Goal: Task Accomplishment & Management: Manage account settings

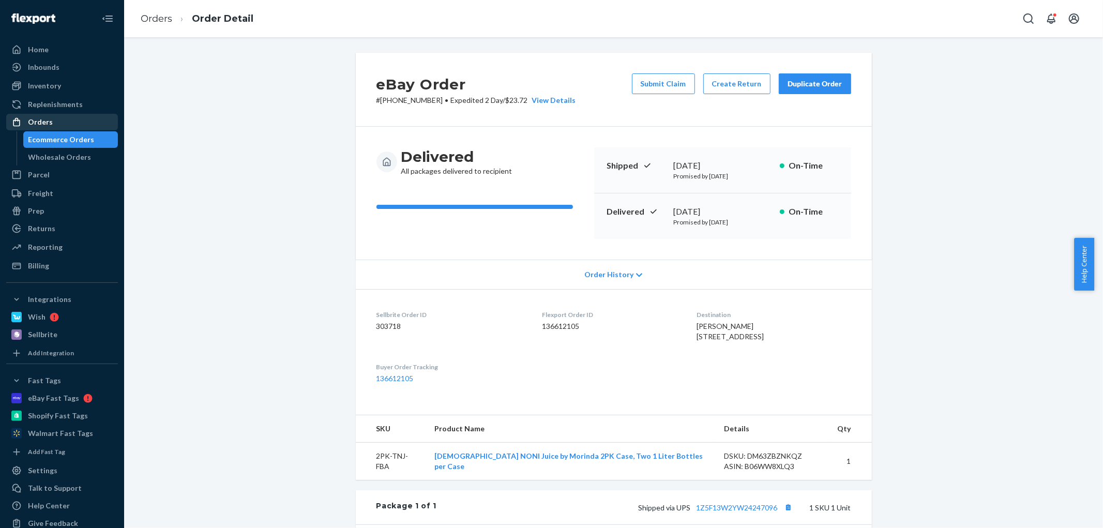
click at [66, 125] on div "Orders" at bounding box center [62, 122] width 110 height 14
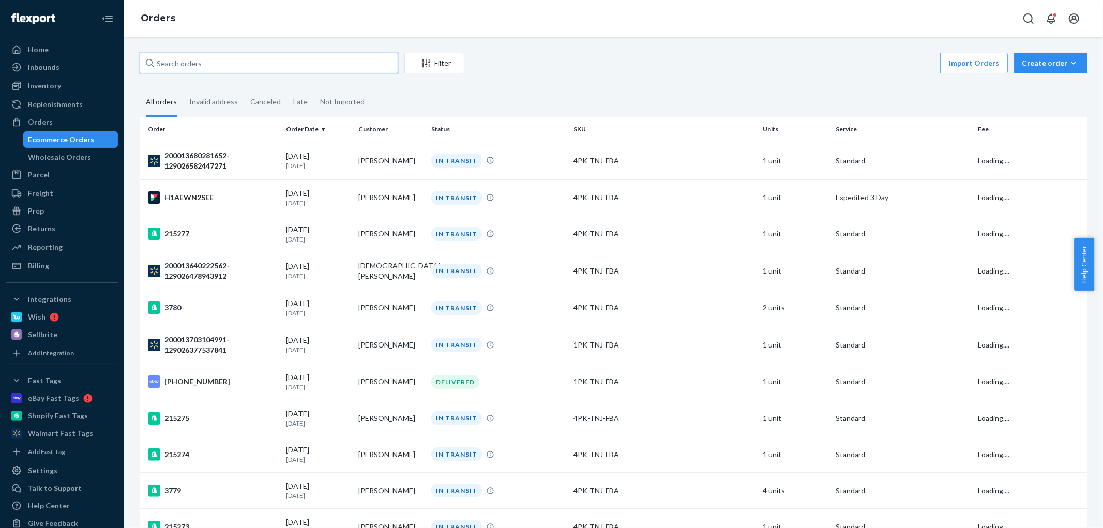
click at [205, 64] on input "text" at bounding box center [269, 63] width 258 height 21
paste input "[PHONE_NUMBER]"
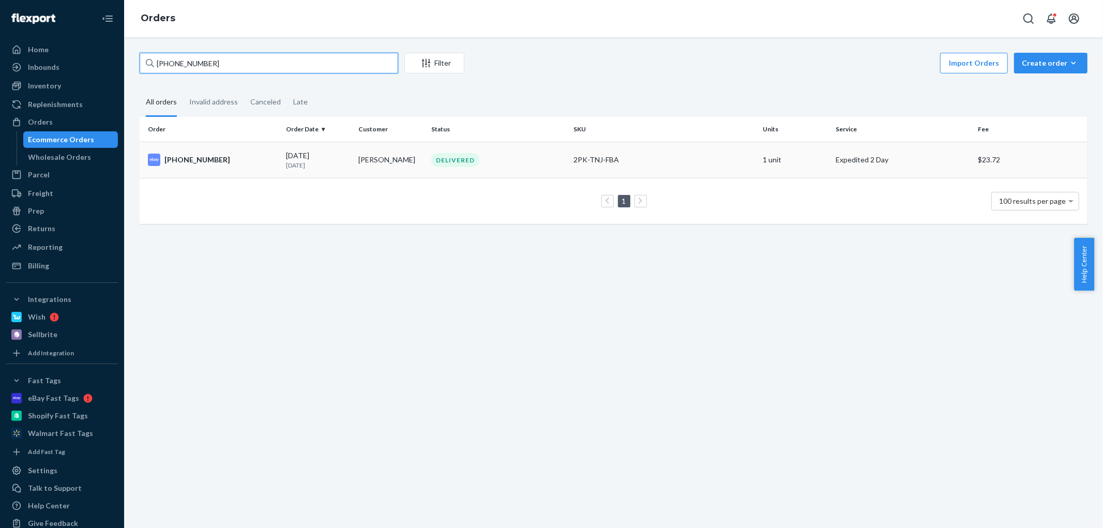
type input "[PHONE_NUMBER]"
click at [289, 166] on p "[DATE]" at bounding box center [318, 165] width 65 height 9
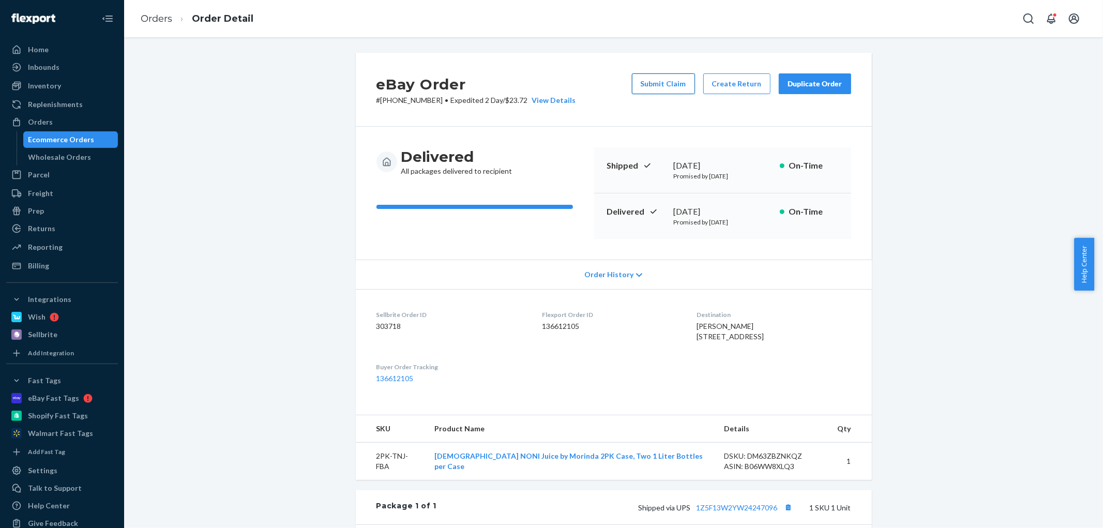
click at [660, 83] on button "Submit Claim" at bounding box center [663, 83] width 63 height 21
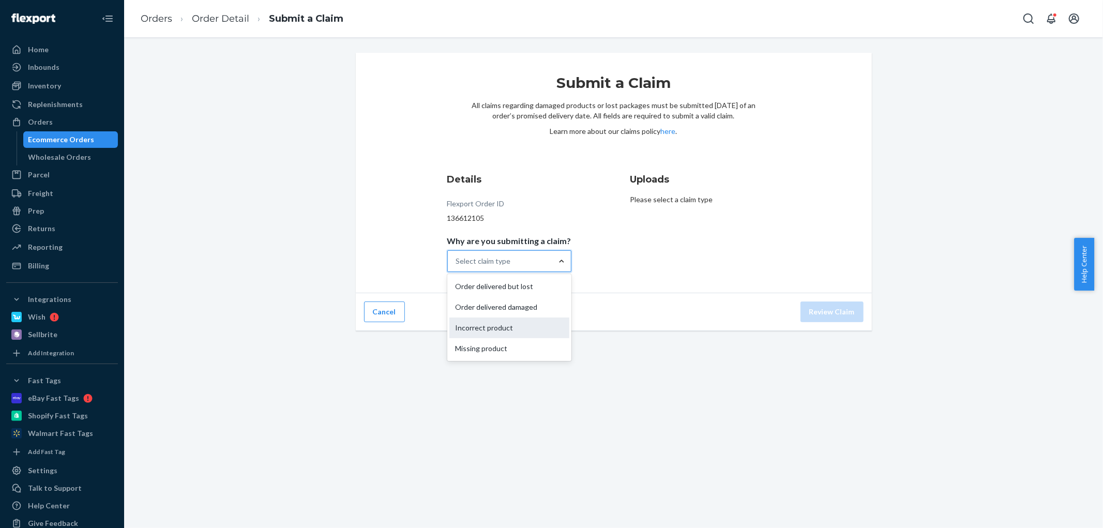
click at [551, 329] on div "Incorrect product" at bounding box center [509, 327] width 120 height 21
click at [457, 266] on input "Why are you submitting a claim? option Incorrect product focused, 3 of 4. 4 res…" at bounding box center [456, 261] width 1 height 10
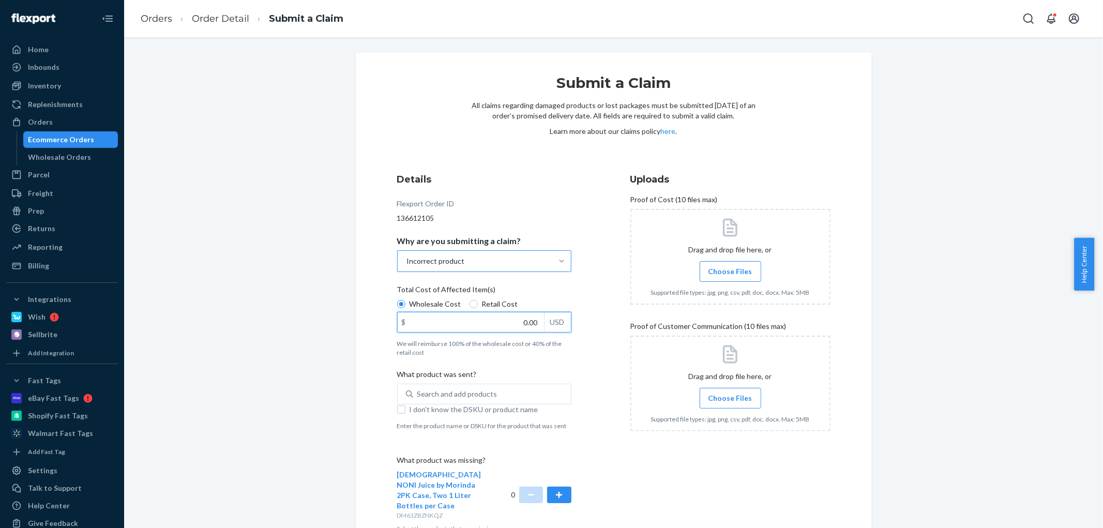
drag, startPoint x: 518, startPoint y: 324, endPoint x: 540, endPoint y: 316, distance: 23.5
click at [540, 316] on div "$ 0.00 USD" at bounding box center [484, 322] width 174 height 21
type input "88.00"
click at [397, 411] on input "I don't know the DSKU or product name" at bounding box center [401, 409] width 8 height 8
checkbox input "true"
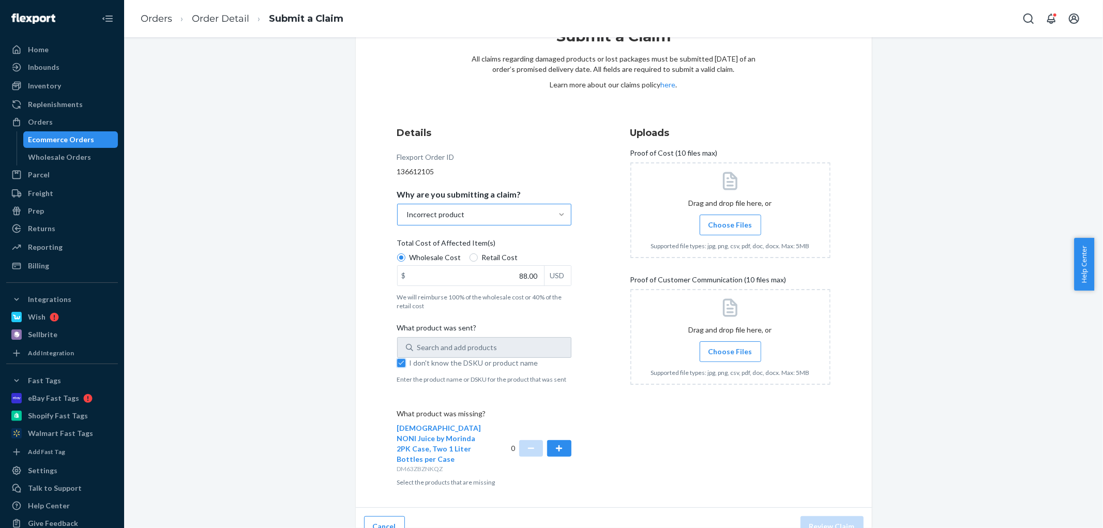
scroll to position [53, 0]
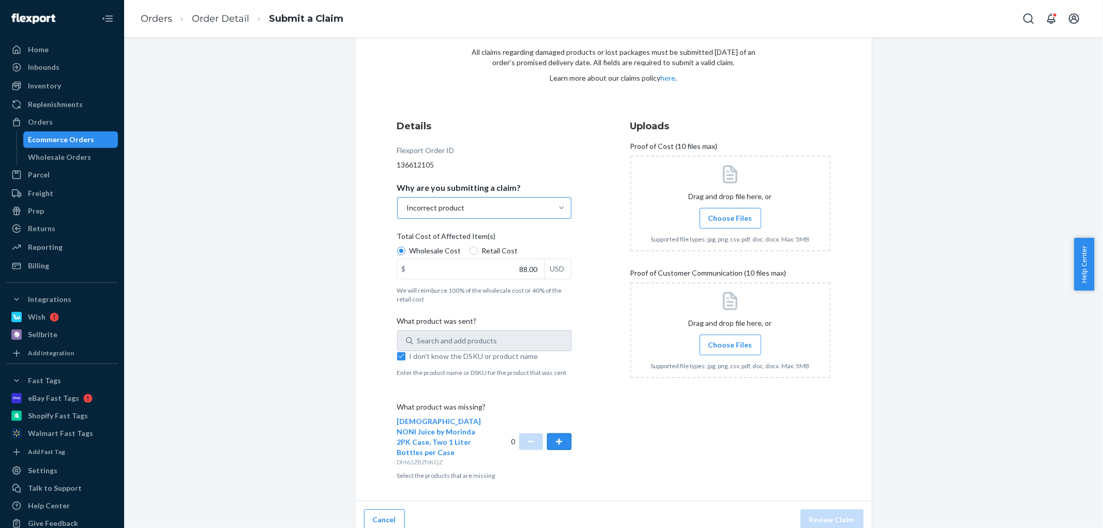
click at [554, 437] on button "button" at bounding box center [559, 441] width 24 height 17
click at [727, 219] on span "Choose Files" at bounding box center [730, 218] width 44 height 10
click at [730, 219] on input "Choose Files" at bounding box center [730, 217] width 1 height 11
click at [722, 342] on span "Choose Files" at bounding box center [730, 345] width 44 height 10
click at [730, 342] on input "Choose Files" at bounding box center [730, 344] width 1 height 11
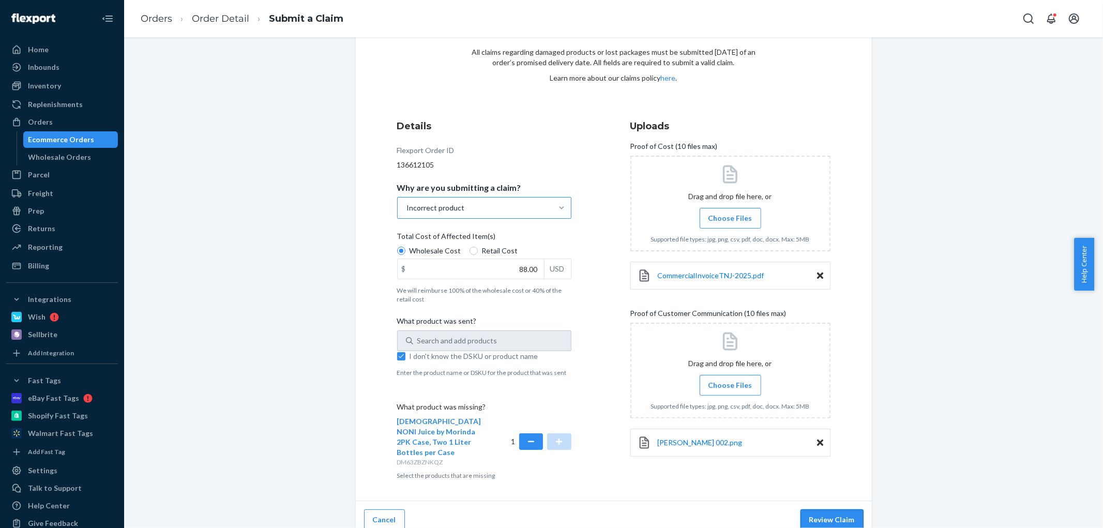
click at [835, 510] on button "Review Claim" at bounding box center [831, 519] width 63 height 21
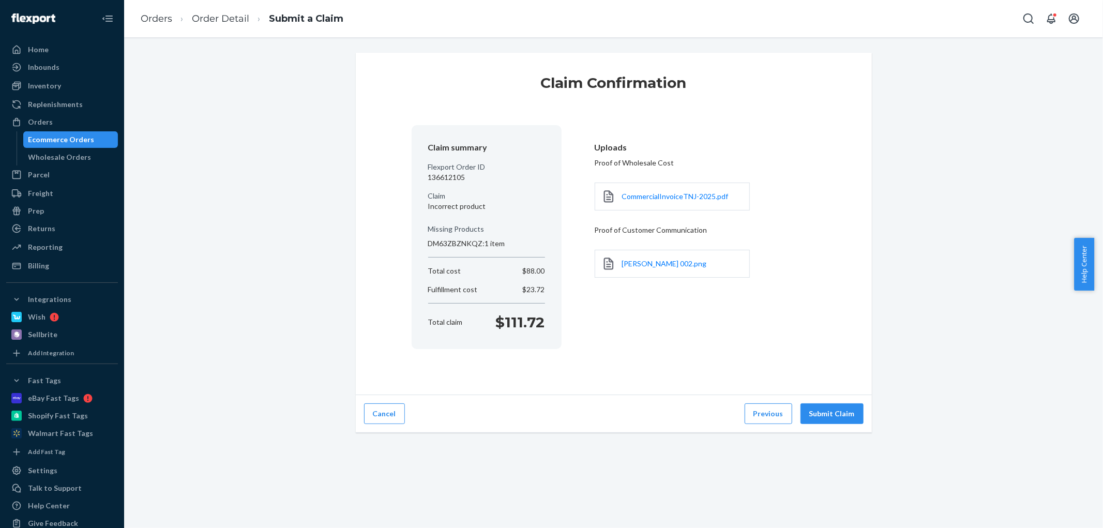
scroll to position [0, 0]
click at [818, 420] on button "Submit Claim" at bounding box center [831, 413] width 63 height 21
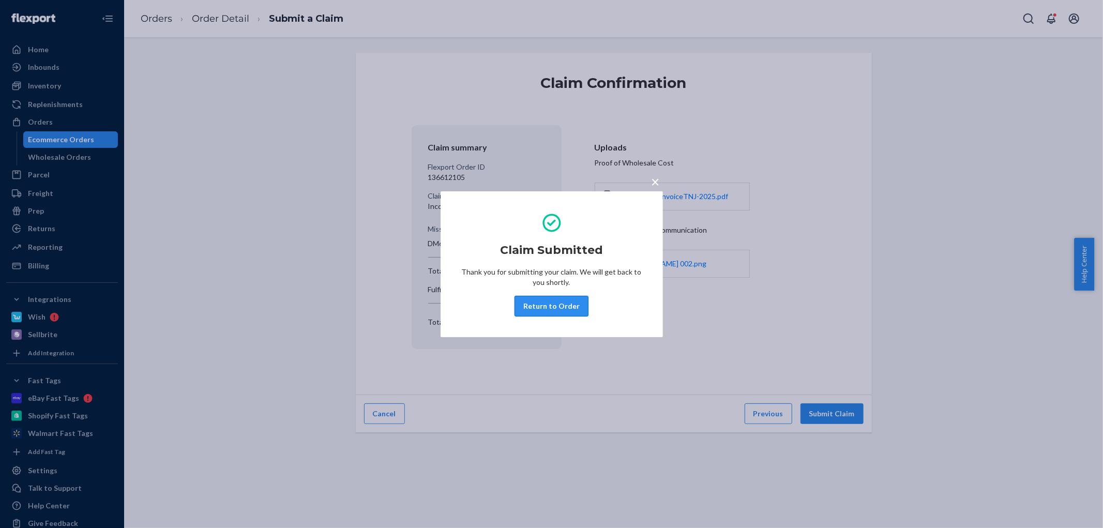
click at [541, 310] on button "Return to Order" at bounding box center [551, 306] width 74 height 21
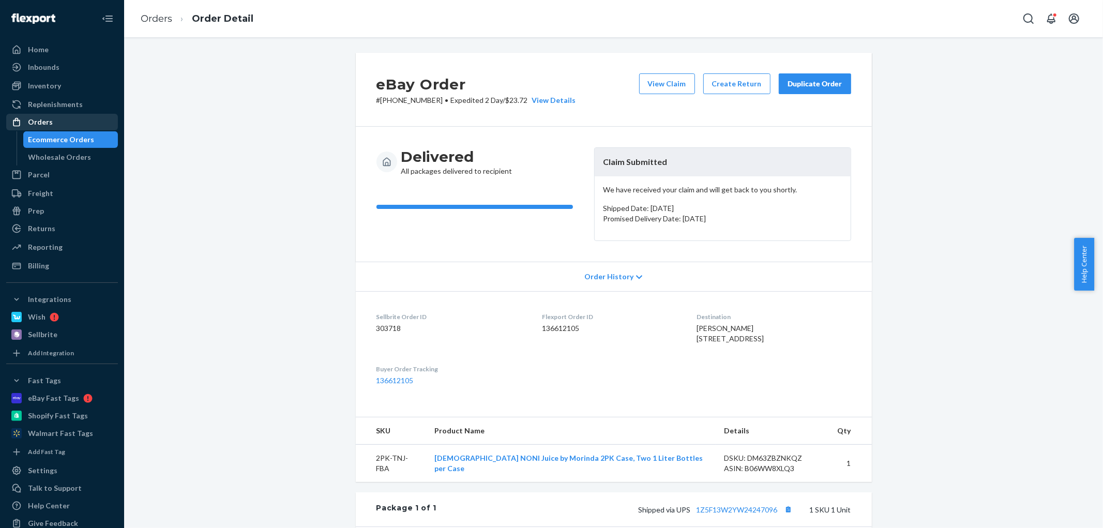
click at [78, 127] on div "Orders" at bounding box center [62, 122] width 110 height 14
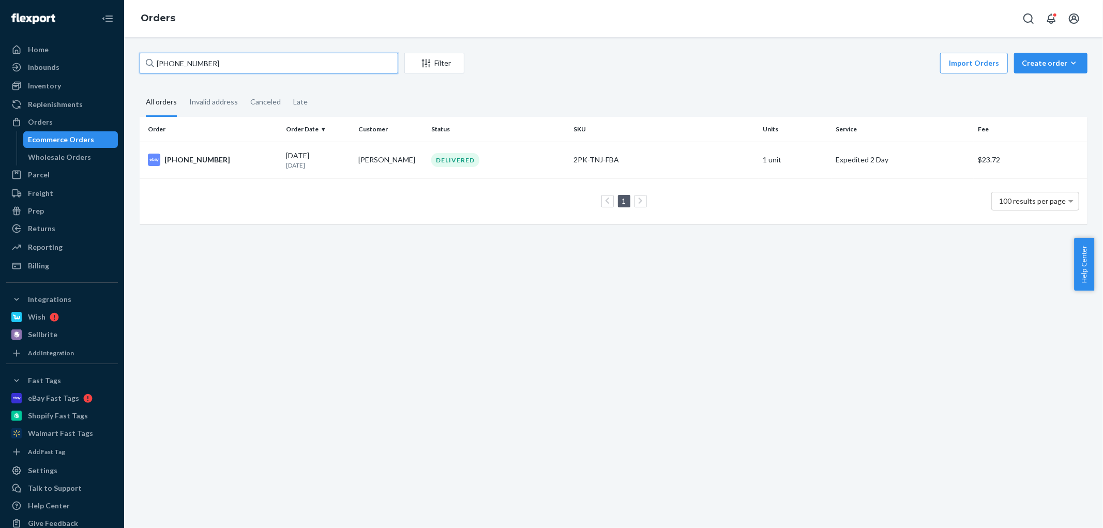
click at [224, 66] on input "[PHONE_NUMBER]" at bounding box center [269, 63] width 258 height 21
paste input "1361212"
type input "136121255"
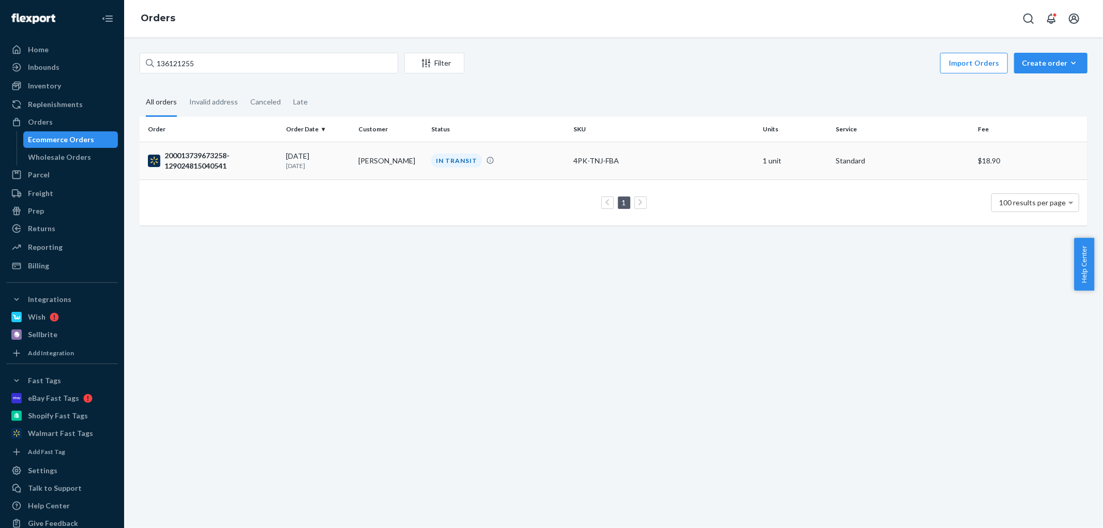
click at [324, 167] on p "[DATE]" at bounding box center [318, 165] width 65 height 9
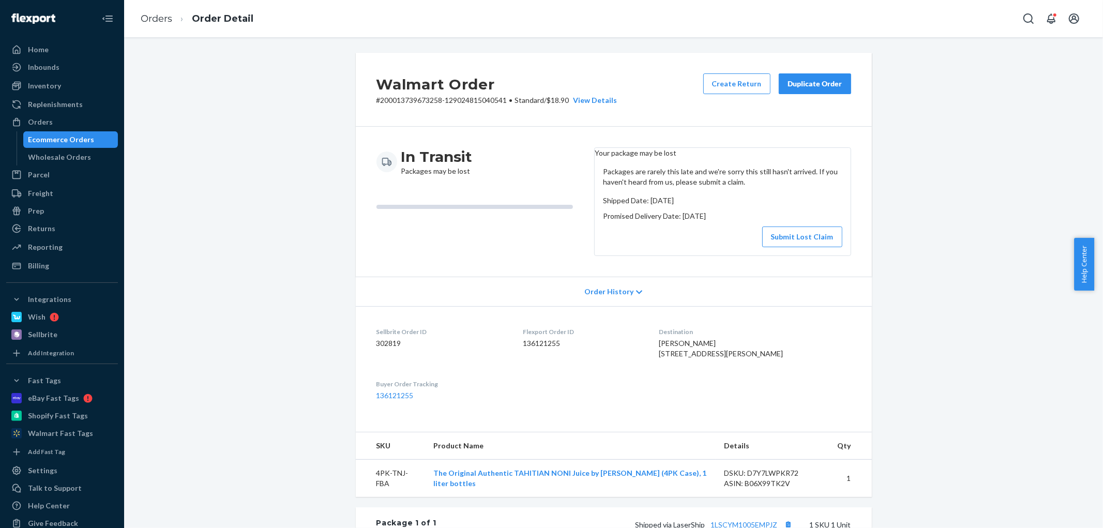
click at [955, 303] on div "Walmart Order # 200013739673258-129024815040541 • Standard / $18.90 View Detail…" at bounding box center [613, 396] width 963 height 687
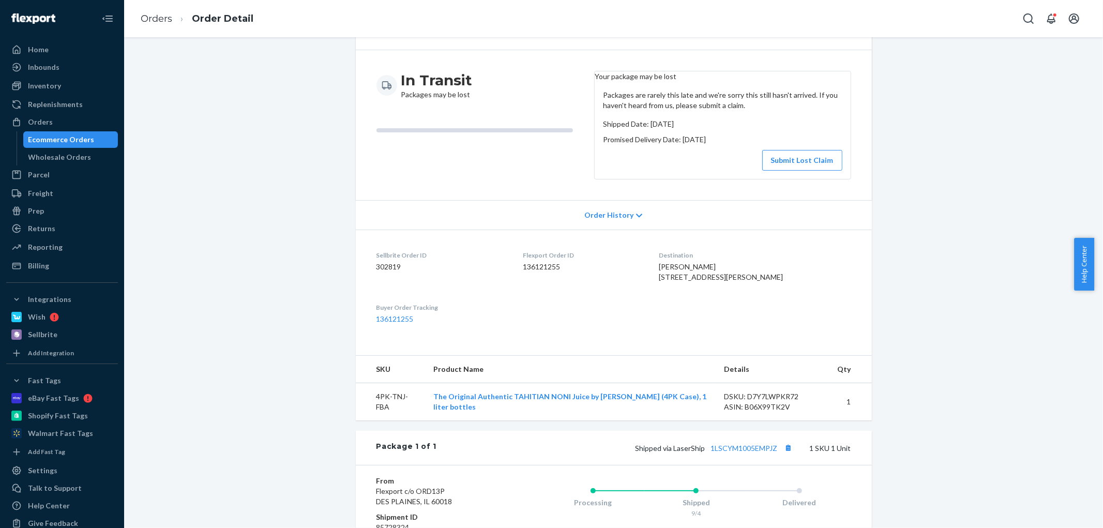
scroll to position [57, 0]
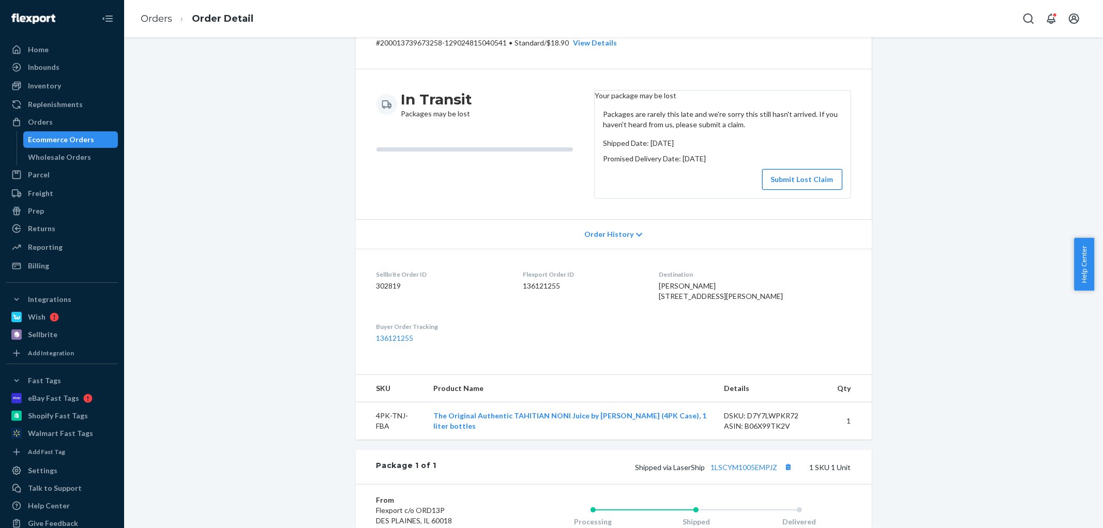
click at [809, 181] on button "Submit Lost Claim" at bounding box center [802, 179] width 80 height 21
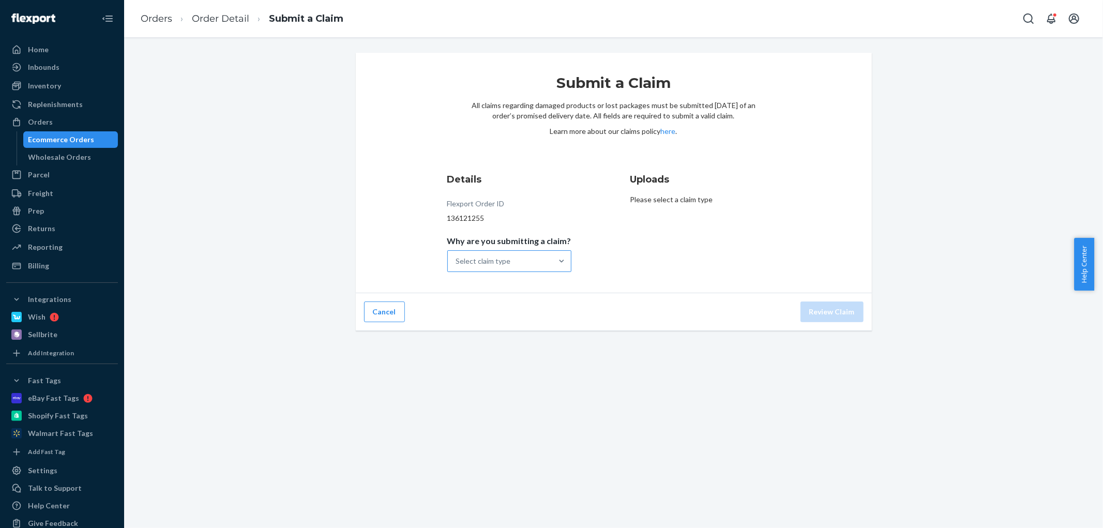
click at [543, 267] on div "Select claim type" at bounding box center [500, 261] width 104 height 21
click at [457, 266] on input "Why are you submitting a claim? Select claim type" at bounding box center [456, 261] width 1 height 10
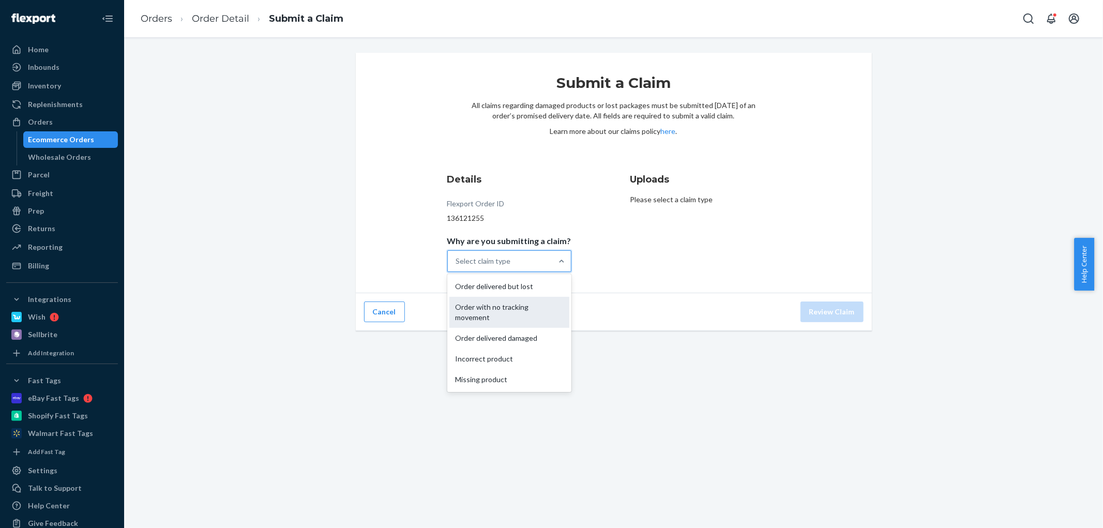
click at [531, 308] on div "Order with no tracking movement" at bounding box center [509, 312] width 120 height 31
click at [457, 266] on input "Why are you submitting a claim? option Order with no tracking movement focused,…" at bounding box center [456, 261] width 1 height 10
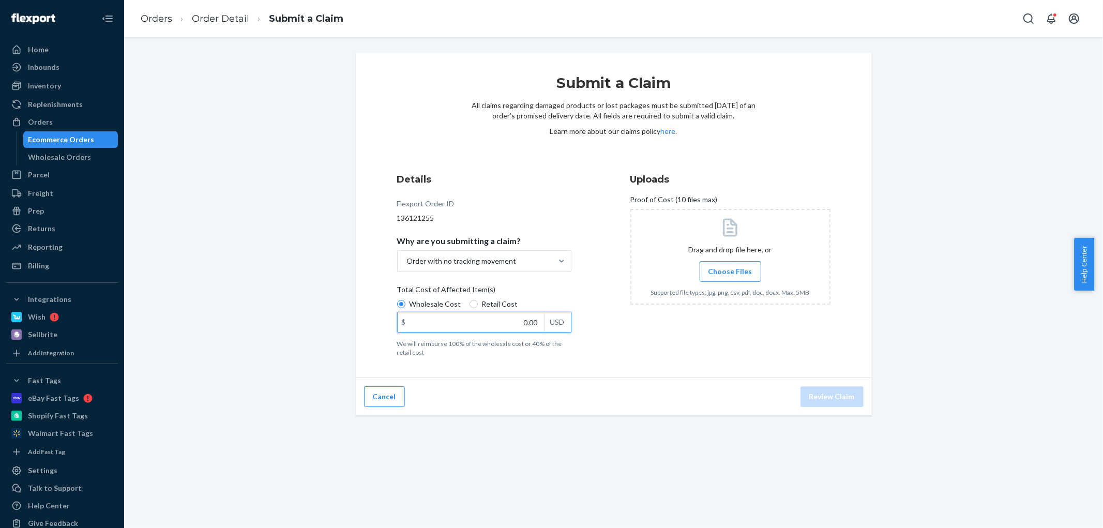
click at [514, 322] on input "0.00" at bounding box center [470, 322] width 146 height 20
type input "148.00"
click at [743, 276] on span "Choose Files" at bounding box center [730, 271] width 44 height 10
click at [730, 276] on input "Choose Files" at bounding box center [730, 271] width 1 height 11
click at [827, 403] on button "Review Claim" at bounding box center [831, 396] width 63 height 21
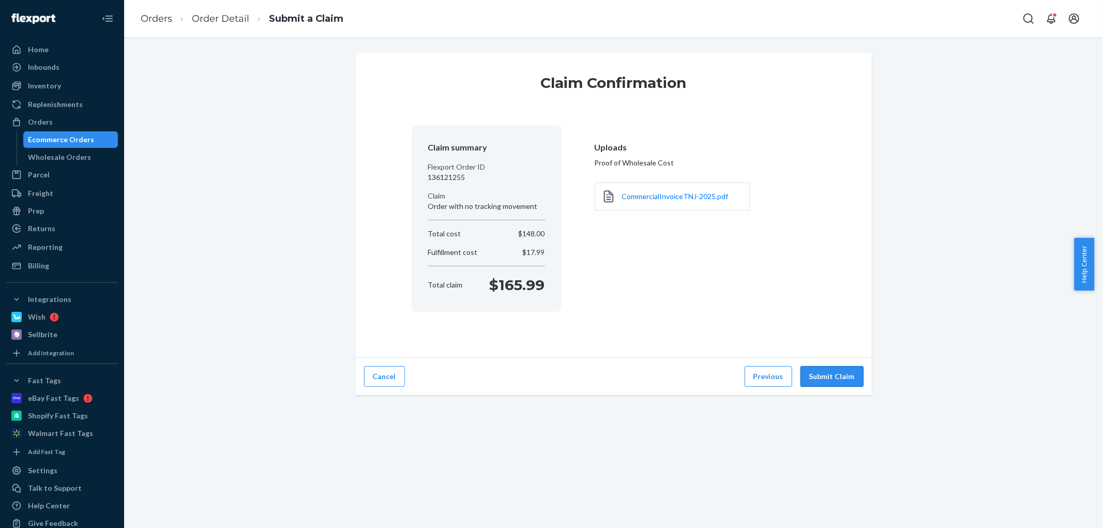
click at [836, 377] on button "Submit Claim" at bounding box center [831, 376] width 63 height 21
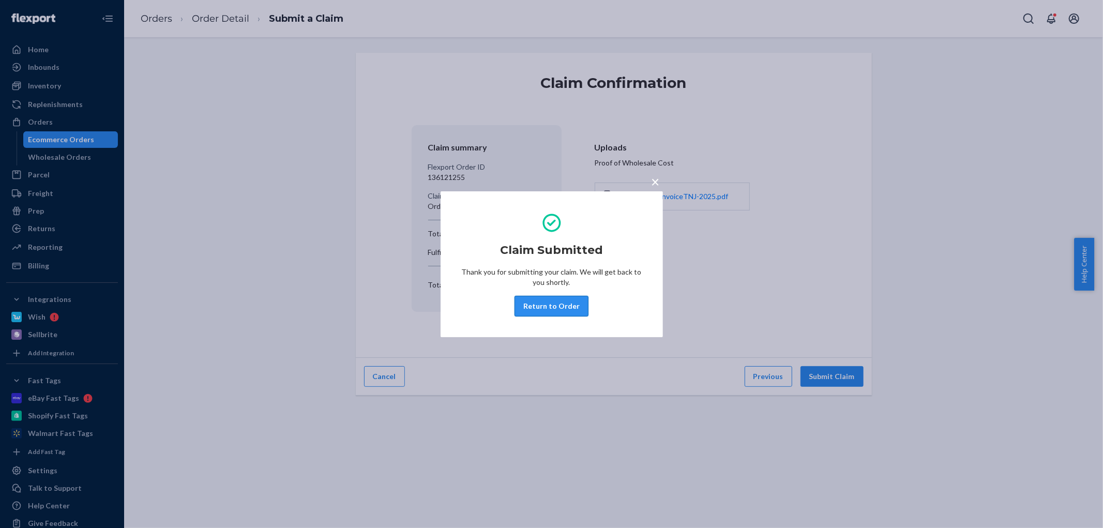
click at [559, 309] on button "Return to Order" at bounding box center [551, 306] width 74 height 21
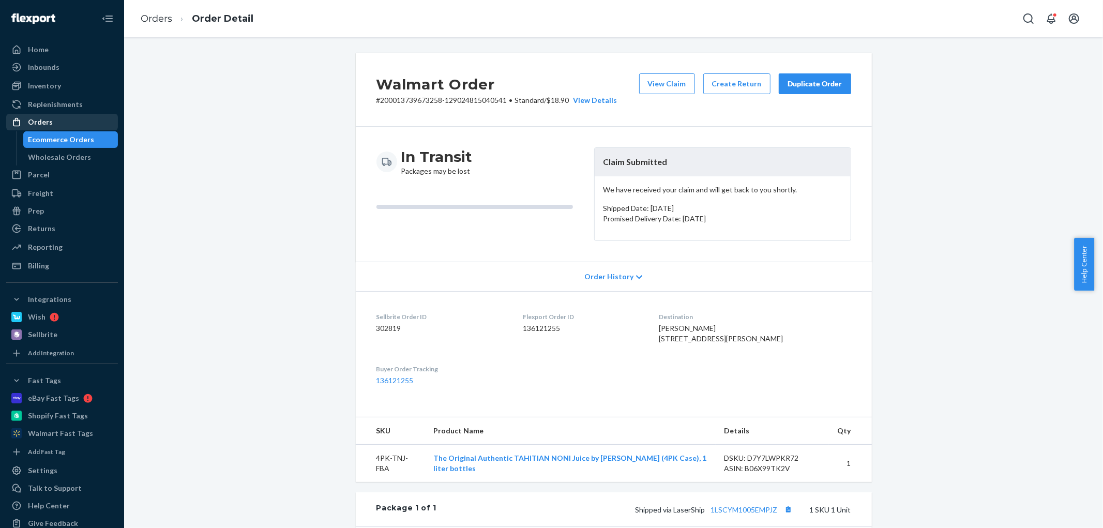
click at [23, 120] on div at bounding box center [19, 122] width 17 height 10
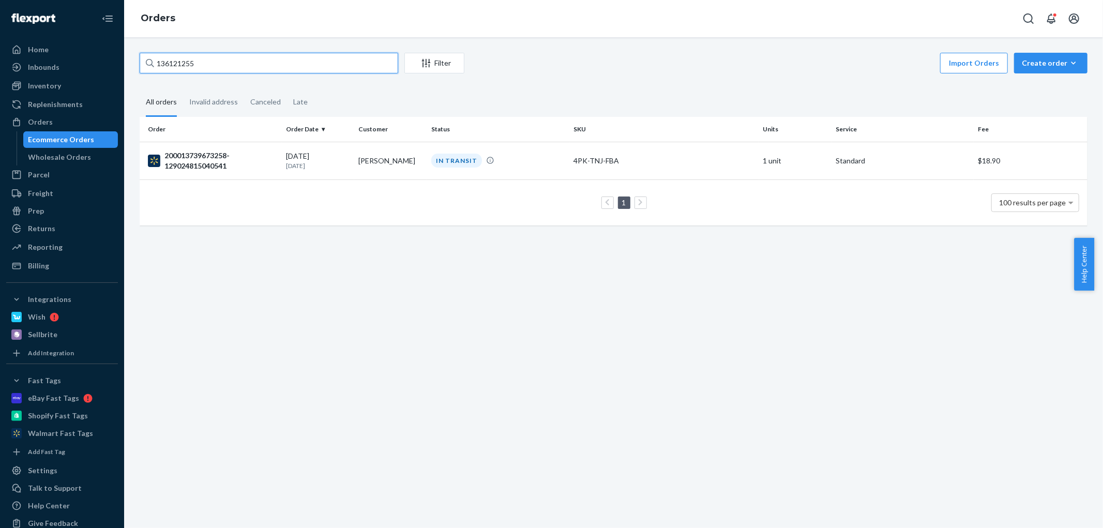
click at [213, 65] on input "136121255" at bounding box center [269, 63] width 258 height 21
paste input "4368289"
type input "134368289"
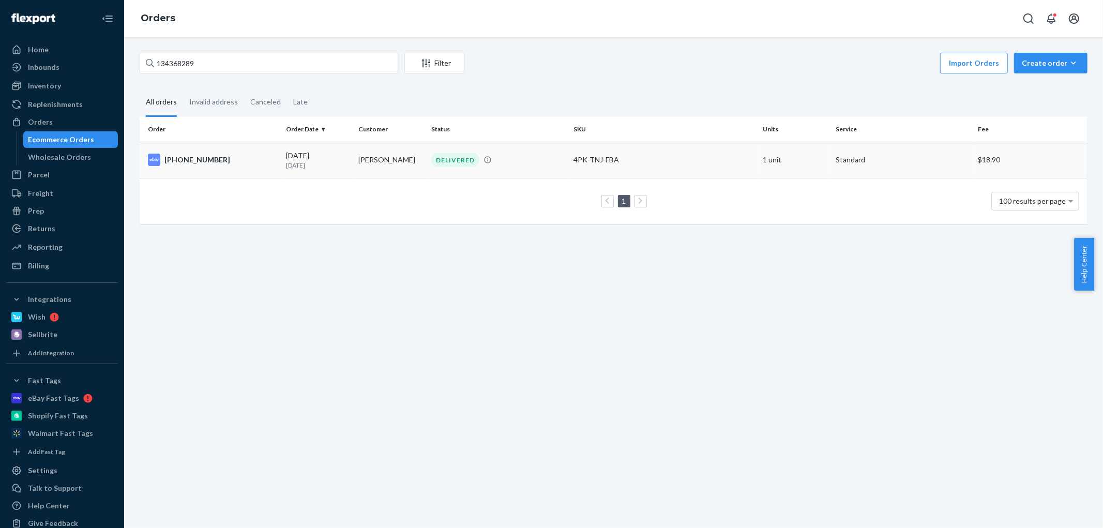
click at [298, 169] on td "[DATE] [DATE]" at bounding box center [318, 160] width 73 height 36
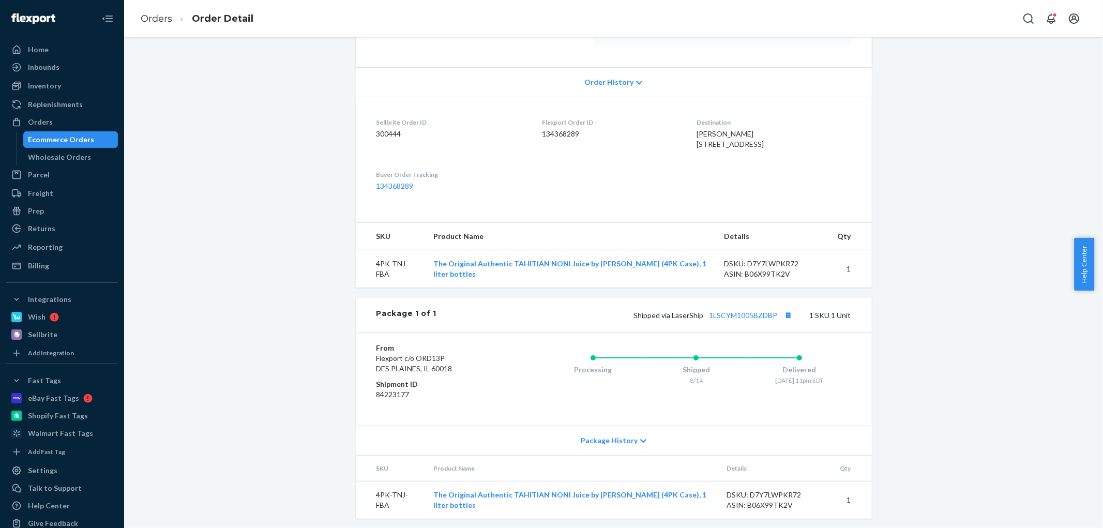
scroll to position [216, 0]
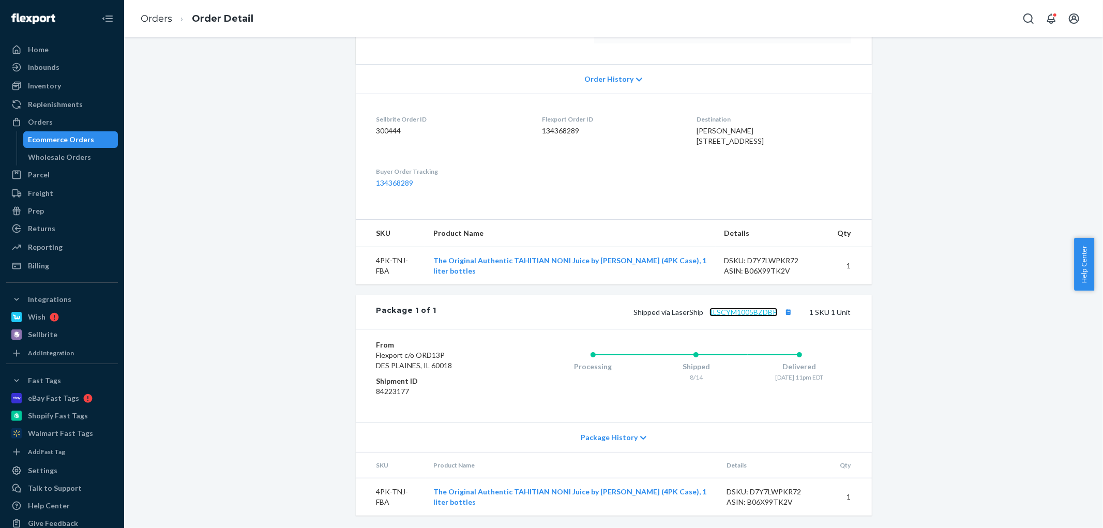
click at [750, 311] on link "1LSCYM1005BZDBP" at bounding box center [743, 312] width 68 height 9
click at [78, 131] on link "Ecommerce Orders" at bounding box center [70, 139] width 95 height 17
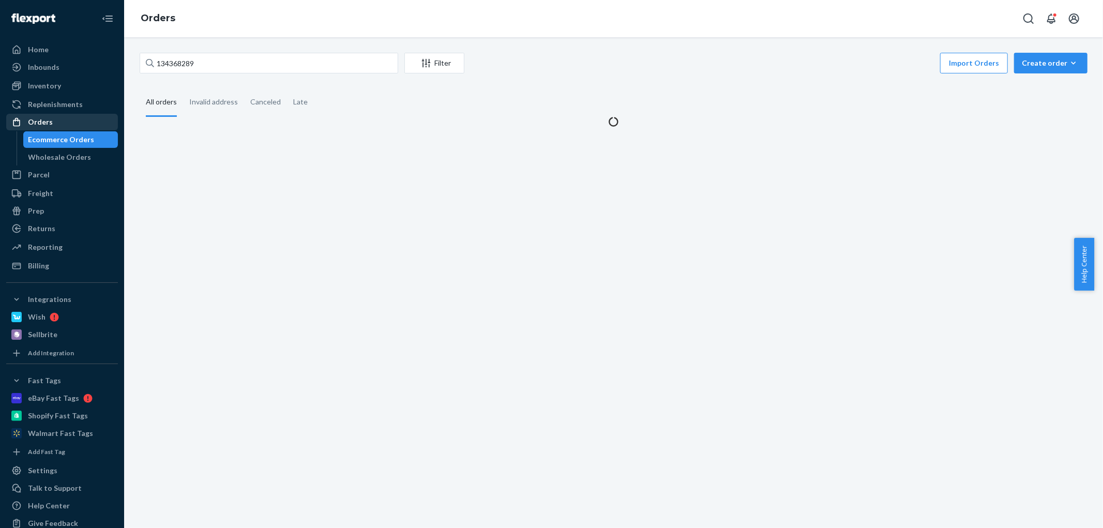
click at [70, 119] on div "Orders" at bounding box center [62, 122] width 110 height 14
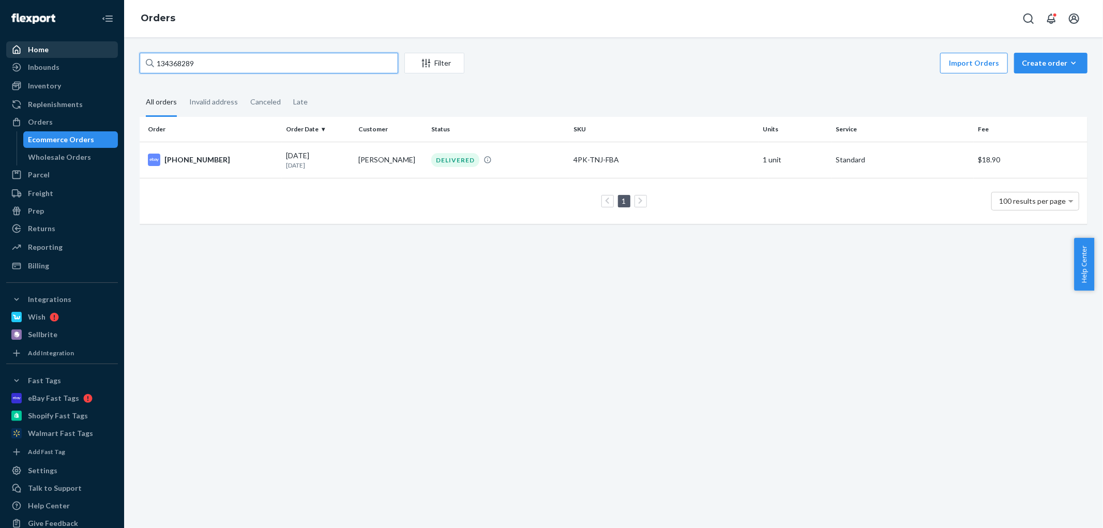
drag, startPoint x: 206, startPoint y: 69, endPoint x: 92, endPoint y: 50, distance: 115.2
click at [93, 50] on div "Home Inbounds Shipping Plans Problems Inventory Products Replenishments Orders …" at bounding box center [551, 264] width 1103 height 528
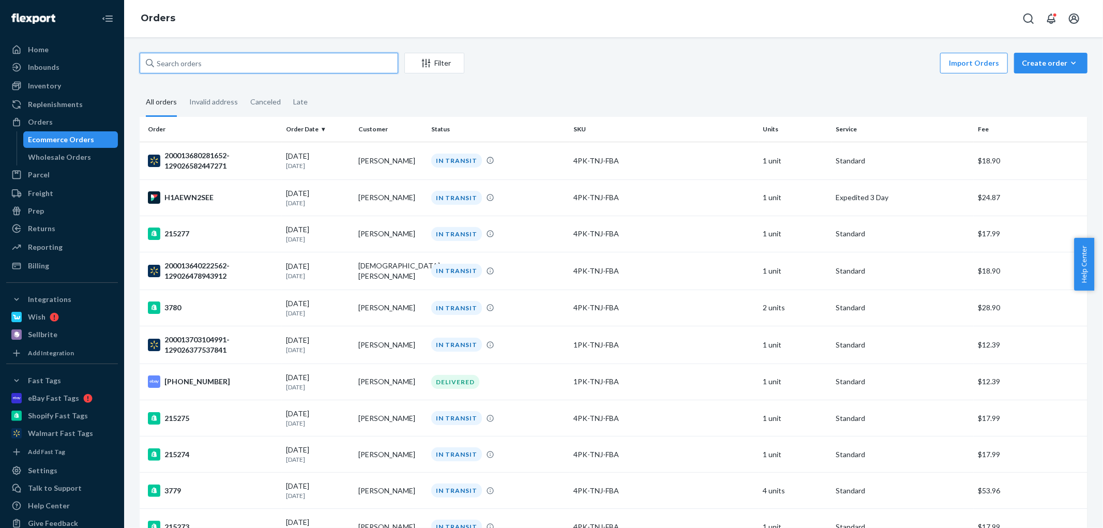
click at [193, 61] on input "text" at bounding box center [269, 63] width 258 height 21
paste input "[PERSON_NAME]"
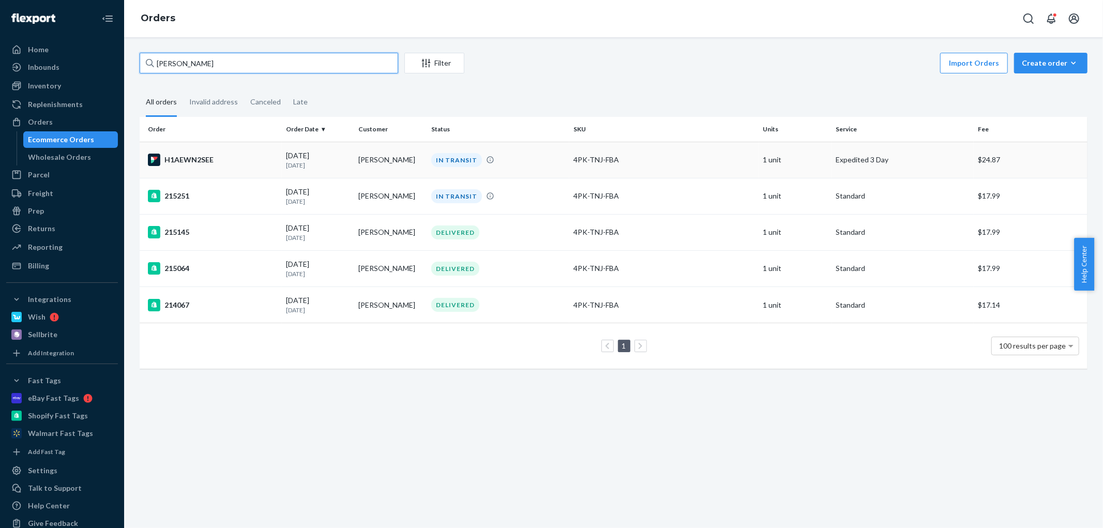
type input "[PERSON_NAME]"
click at [259, 145] on td "H1AEWN2SEE" at bounding box center [211, 160] width 142 height 36
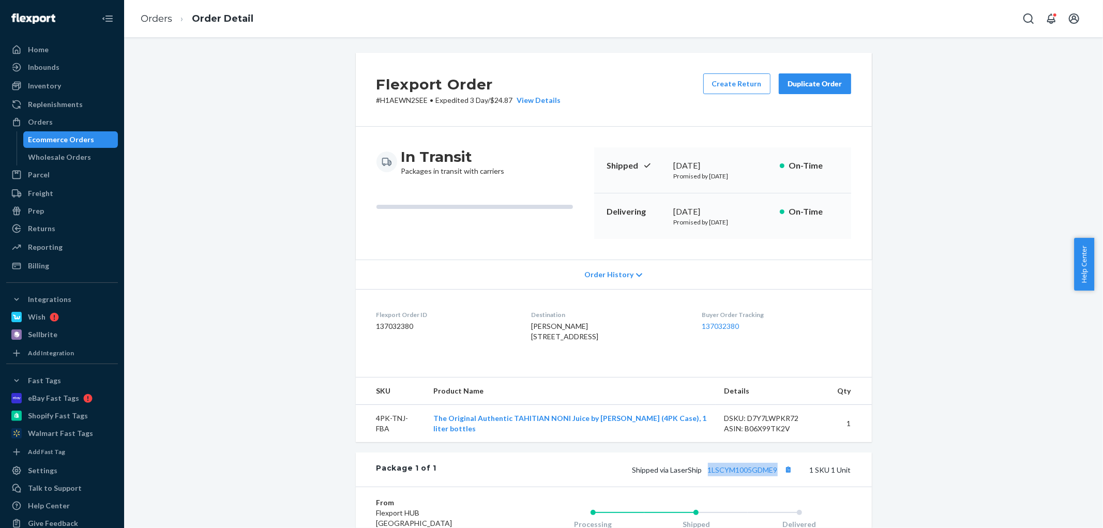
drag, startPoint x: 776, startPoint y: 490, endPoint x: 701, endPoint y: 487, distance: 74.5
click at [701, 474] on span "Shipped via LaserShip 1LSCYM1005GDME9" at bounding box center [713, 469] width 163 height 9
copy link "1LSCYM1005GDME9"
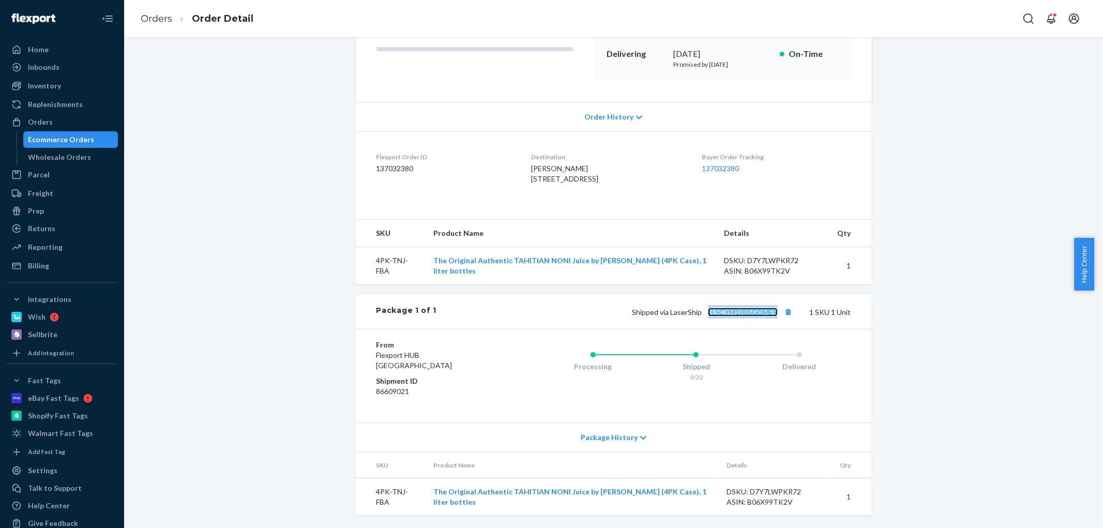
scroll to position [172, 0]
